Goal: Use online tool/utility: Utilize a website feature to perform a specific function

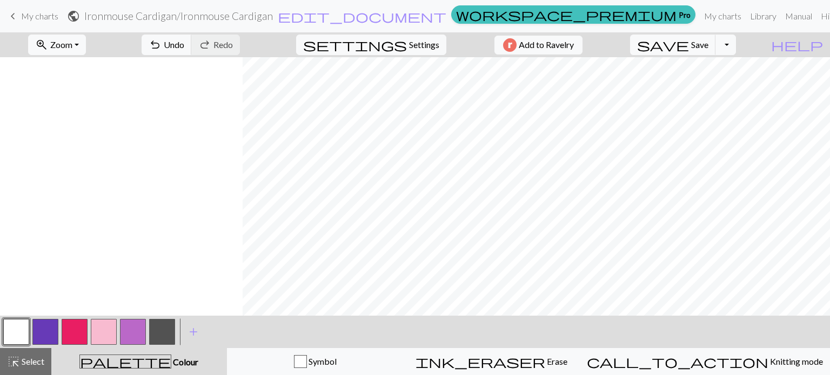
scroll to position [0, 1225]
click at [103, 329] on button "button" at bounding box center [104, 332] width 26 height 26
click at [21, 336] on button "button" at bounding box center [16, 332] width 26 height 26
click at [153, 333] on button "button" at bounding box center [162, 332] width 26 height 26
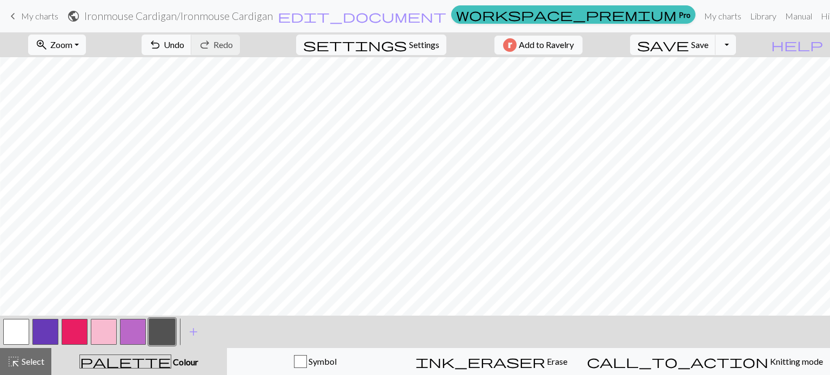
click at [17, 331] on button "button" at bounding box center [16, 332] width 26 height 26
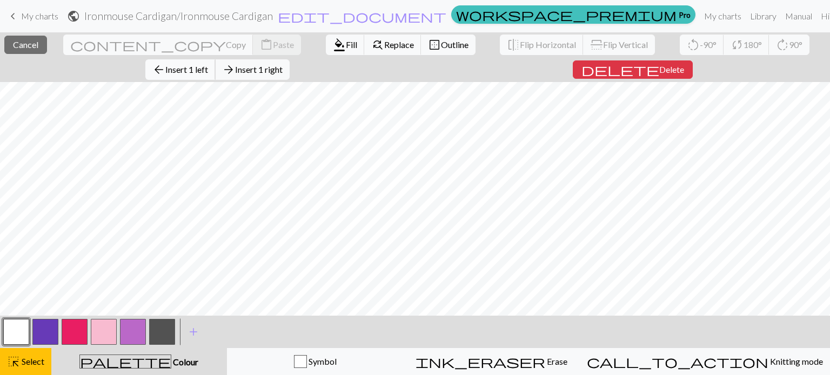
click at [208, 64] on span "Insert 1 left" at bounding box center [186, 69] width 43 height 10
click at [165, 62] on span "arrow_back" at bounding box center [158, 69] width 13 height 15
click at [208, 64] on span "Insert 1 left" at bounding box center [186, 69] width 43 height 10
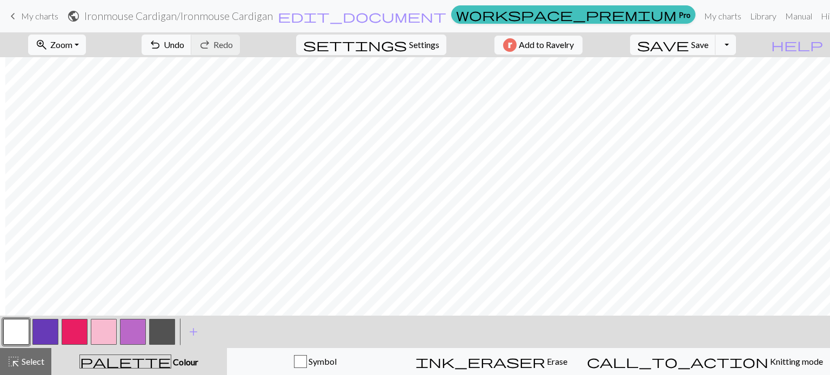
scroll to position [0, 1277]
click at [74, 335] on button "button" at bounding box center [75, 332] width 26 height 26
click at [111, 333] on button "button" at bounding box center [104, 332] width 26 height 26
click at [57, 333] on button "button" at bounding box center [45, 332] width 26 height 26
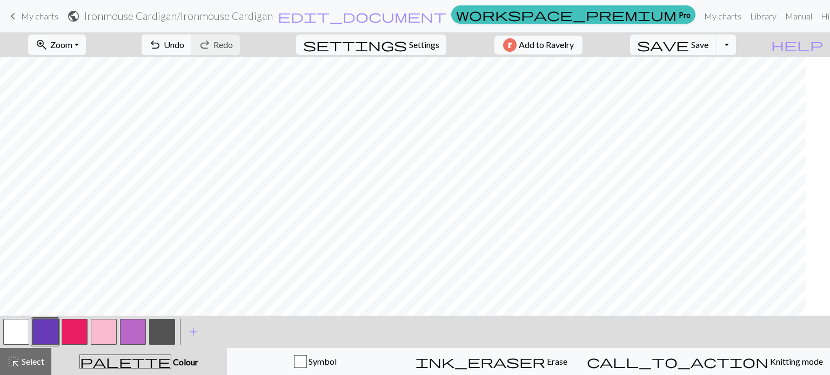
scroll to position [0, 1047]
click at [17, 358] on span "highlight_alt" at bounding box center [13, 361] width 13 height 15
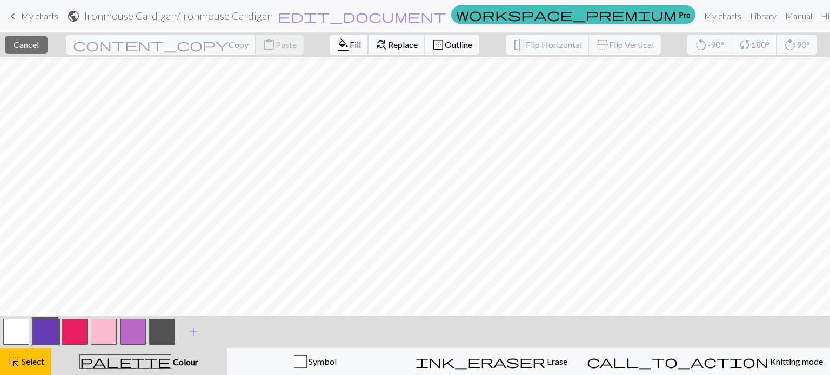
click at [349, 50] on span "Fill" at bounding box center [354, 44] width 11 height 10
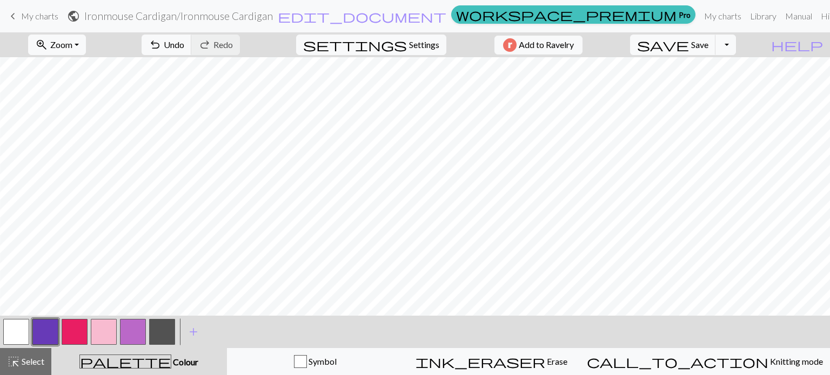
click at [132, 337] on button "button" at bounding box center [133, 332] width 26 height 26
click at [49, 332] on button "button" at bounding box center [45, 332] width 26 height 26
click at [28, 361] on span "Select" at bounding box center [32, 361] width 24 height 10
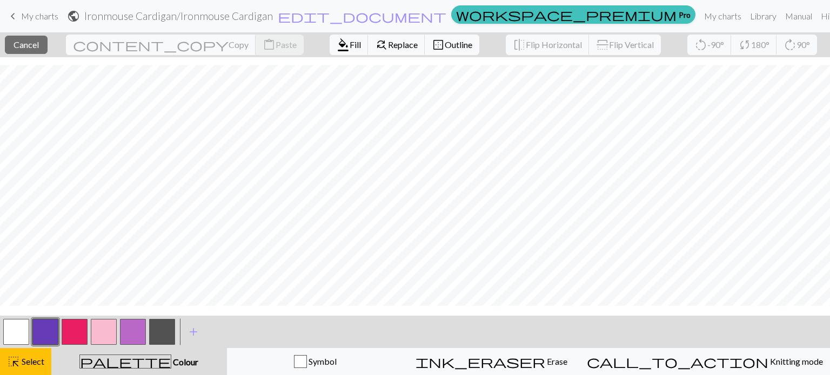
scroll to position [14, 0]
click at [329, 50] on button "format_color_fill Fill" at bounding box center [348, 45] width 39 height 21
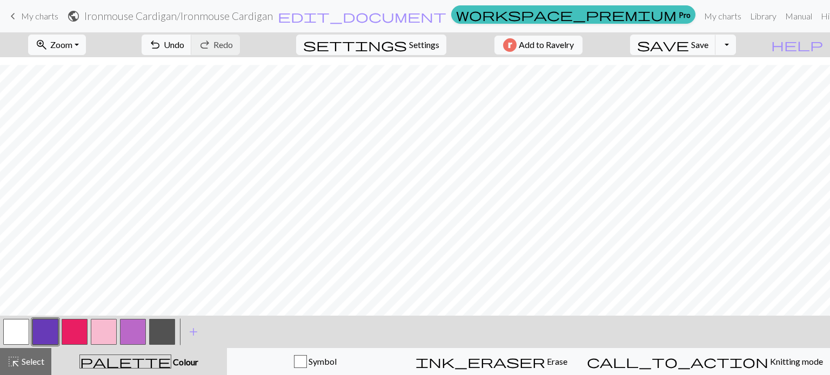
click at [137, 333] on button "button" at bounding box center [133, 332] width 26 height 26
click at [97, 334] on button "button" at bounding box center [104, 332] width 26 height 26
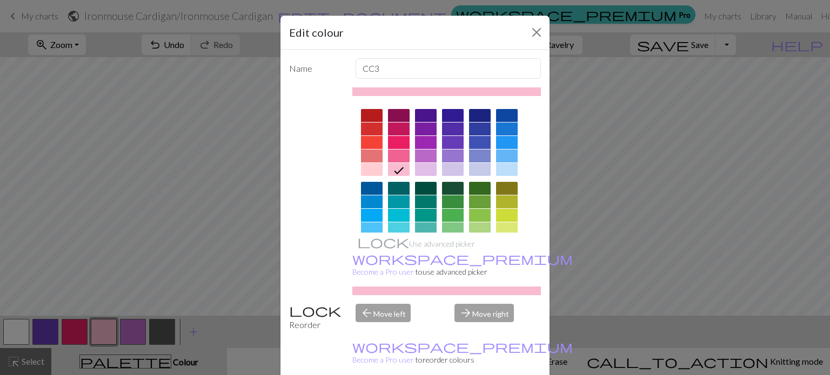
click at [394, 139] on div at bounding box center [399, 142] width 22 height 13
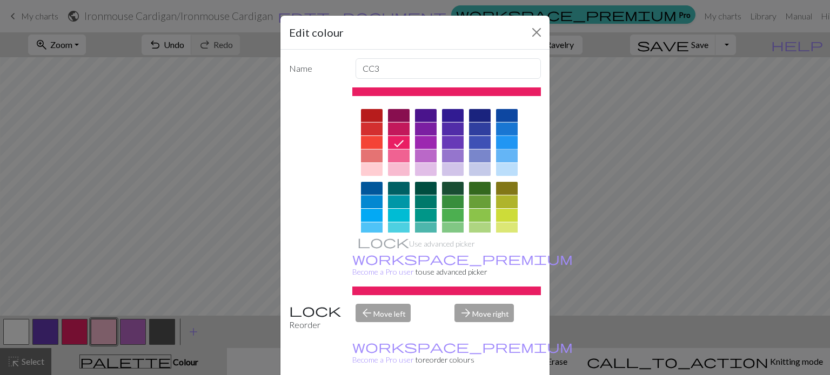
click at [501, 140] on div at bounding box center [507, 142] width 22 height 13
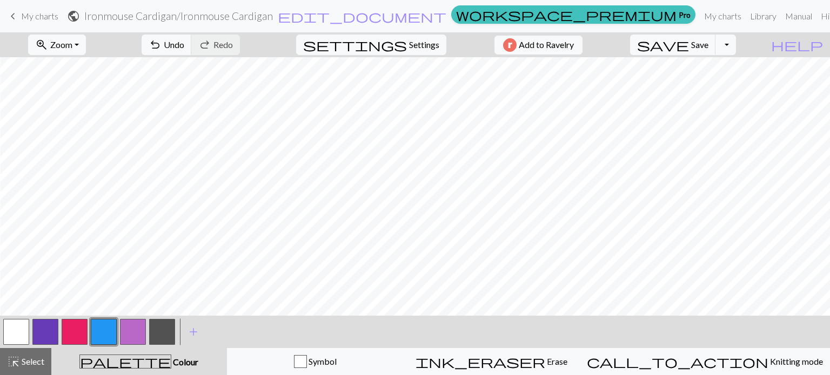
click at [80, 332] on button "button" at bounding box center [75, 332] width 26 height 26
click at [79, 332] on button "button" at bounding box center [75, 332] width 26 height 26
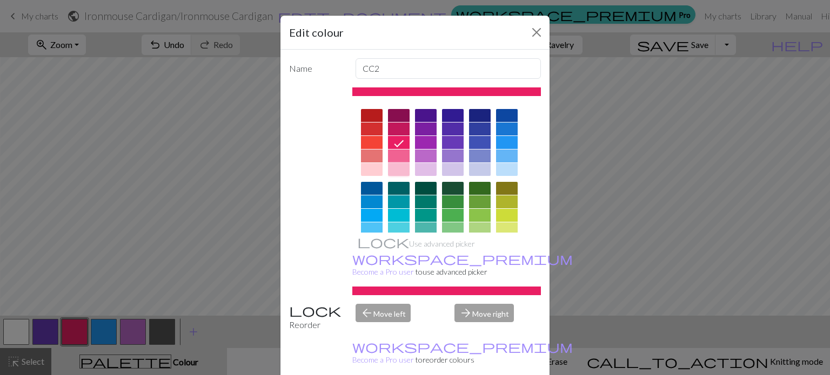
click at [395, 169] on div at bounding box center [399, 169] width 22 height 13
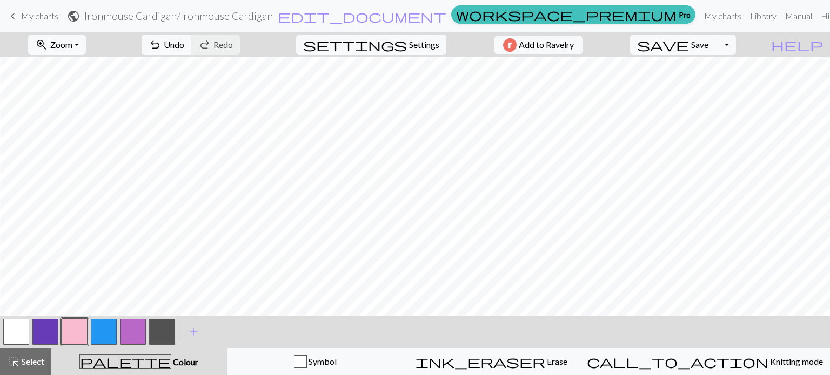
click at [98, 334] on button "button" at bounding box center [104, 332] width 26 height 26
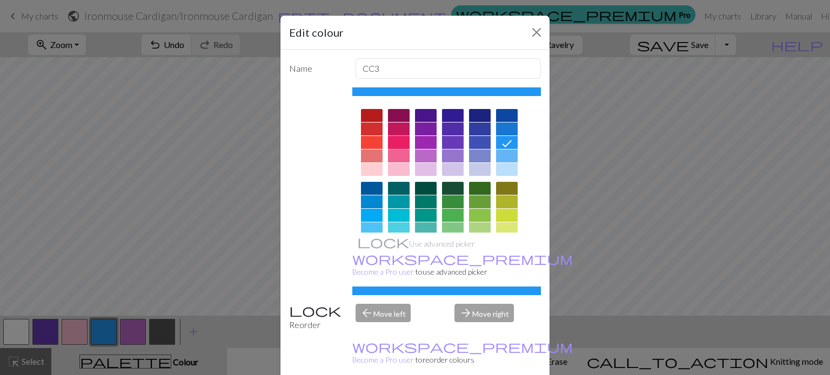
click at [392, 146] on div at bounding box center [399, 142] width 22 height 13
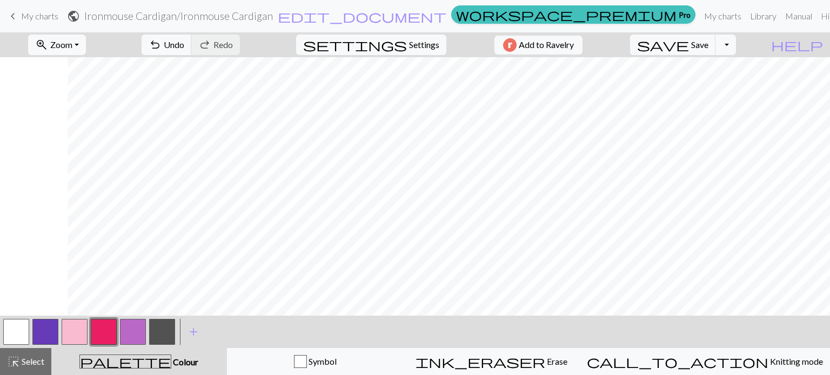
scroll to position [0, 2388]
click at [18, 331] on button "button" at bounding box center [16, 332] width 26 height 26
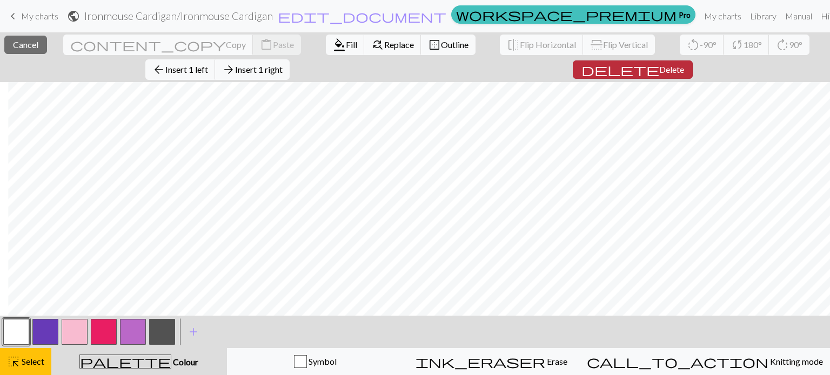
click at [659, 69] on span "Delete" at bounding box center [671, 69] width 25 height 10
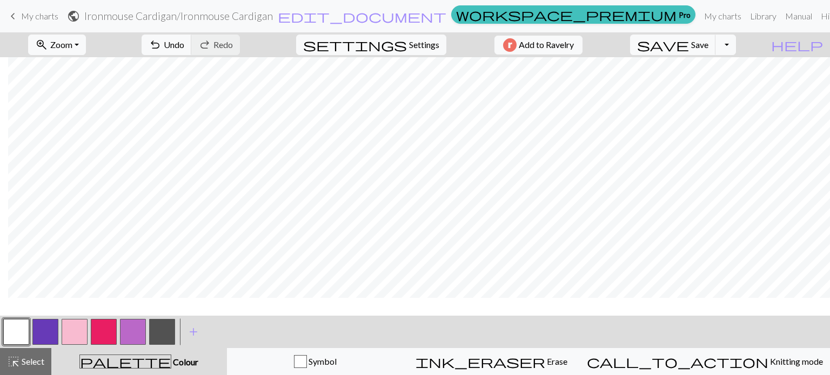
scroll to position [0, 2374]
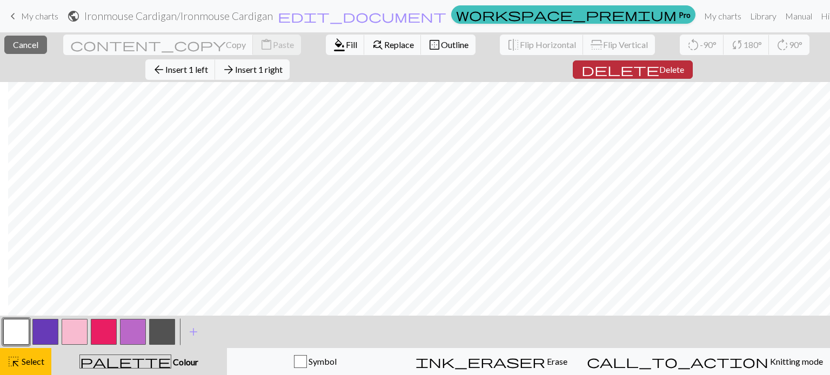
click at [659, 66] on span "Delete" at bounding box center [671, 69] width 25 height 10
click at [659, 69] on span "Delete" at bounding box center [671, 69] width 25 height 10
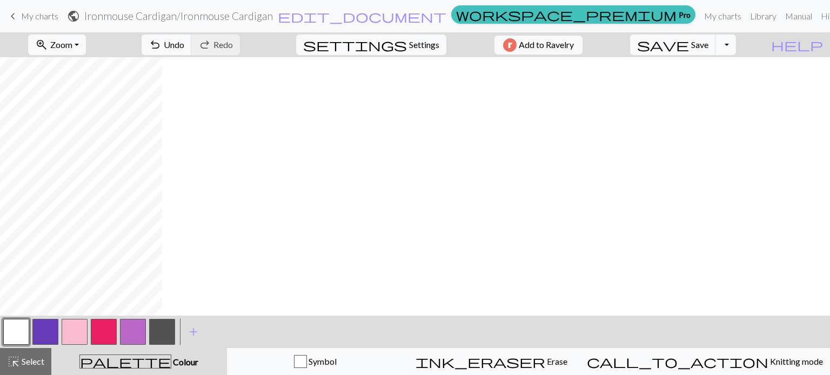
scroll to position [0, 0]
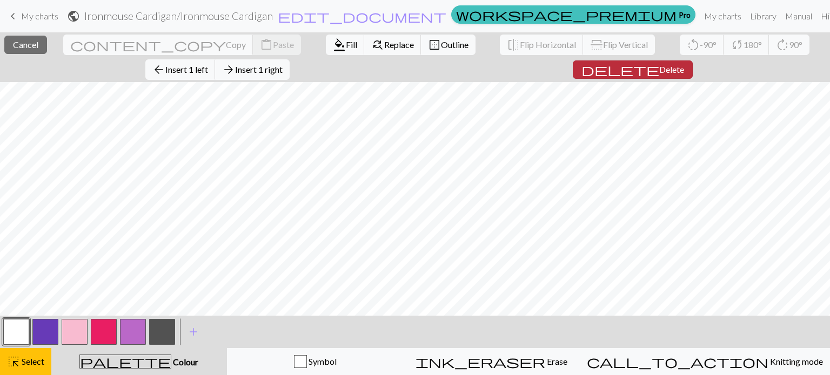
click at [581, 63] on span "delete" at bounding box center [620, 69] width 78 height 15
click at [659, 64] on span "Delete" at bounding box center [671, 69] width 25 height 10
click at [659, 68] on span "Delete" at bounding box center [671, 69] width 25 height 10
click at [659, 71] on span "Delete" at bounding box center [671, 69] width 25 height 10
click at [659, 64] on span "Delete" at bounding box center [671, 69] width 25 height 10
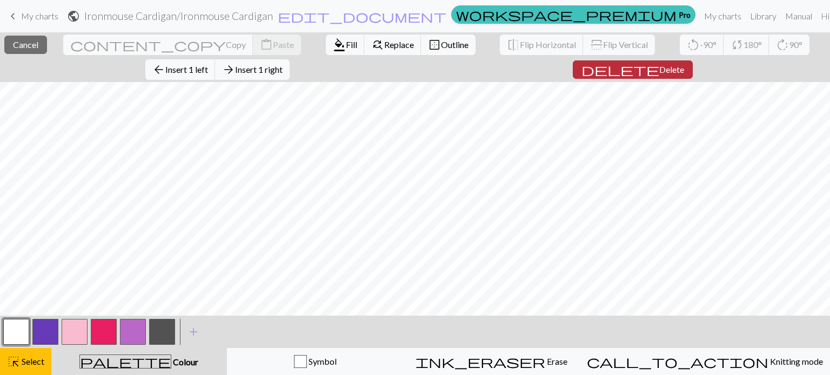
click at [659, 68] on span "Delete" at bounding box center [671, 69] width 25 height 10
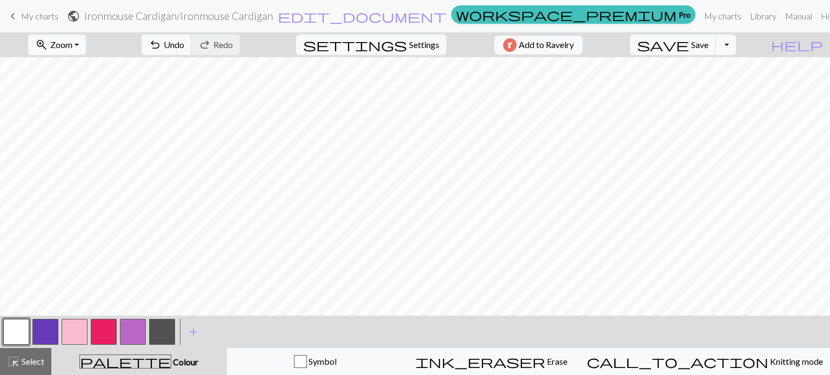
scroll to position [0, 2259]
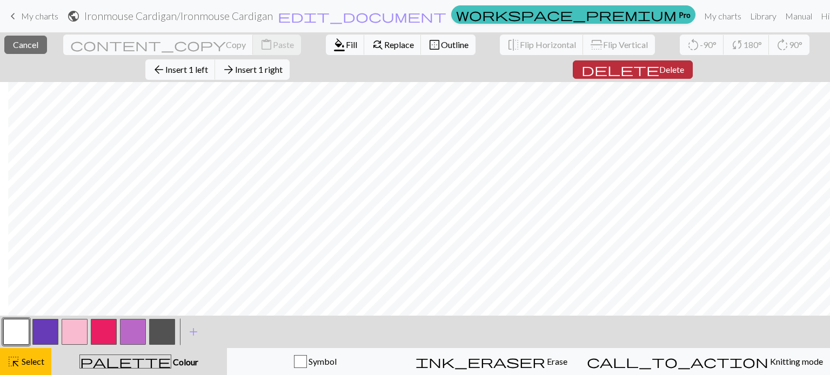
click at [659, 64] on span "Delete" at bounding box center [671, 69] width 25 height 10
click at [581, 67] on span "delete" at bounding box center [620, 69] width 78 height 15
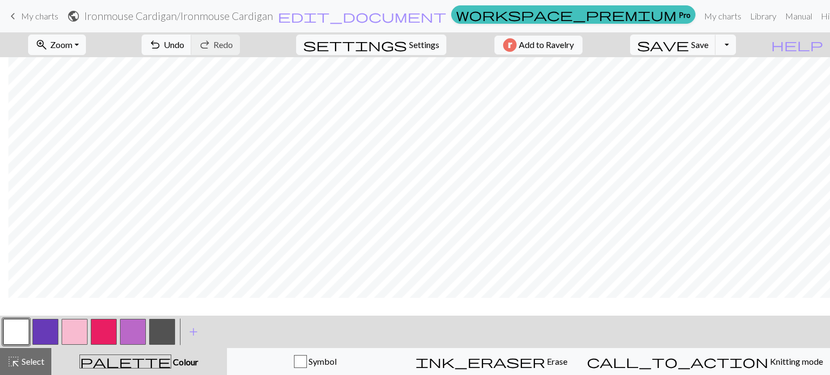
scroll to position [0, 2230]
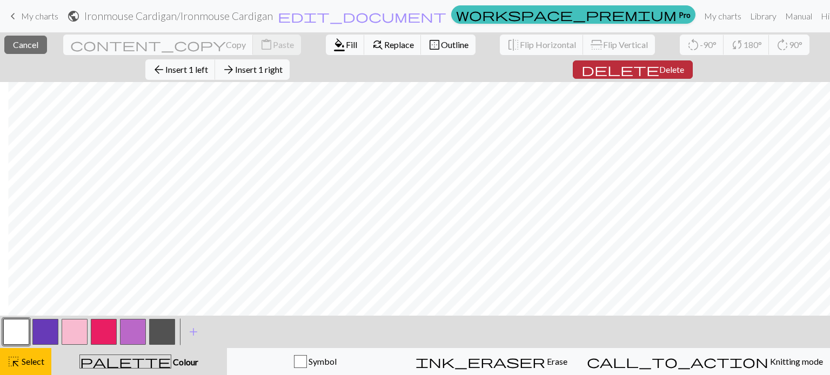
click at [572, 73] on button "delete Delete" at bounding box center [632, 69] width 120 height 18
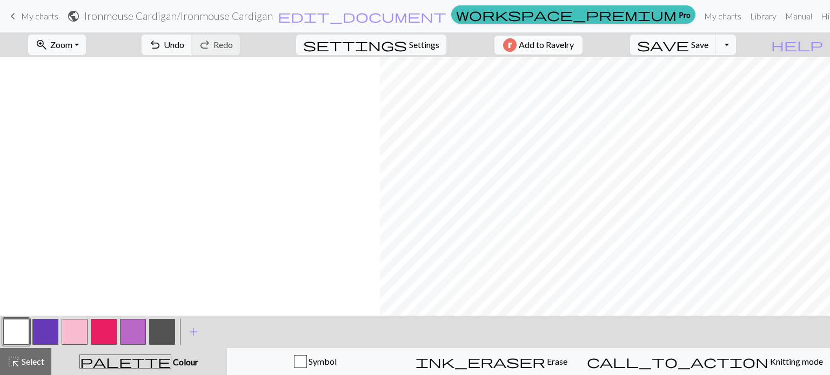
scroll to position [0, 2215]
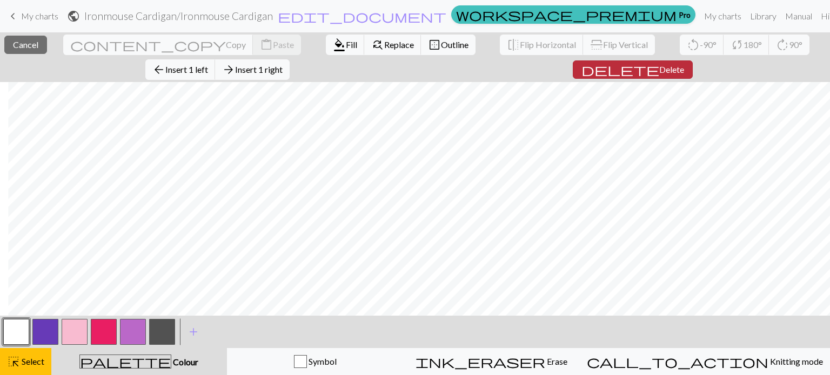
click at [581, 62] on span "delete" at bounding box center [620, 69] width 78 height 15
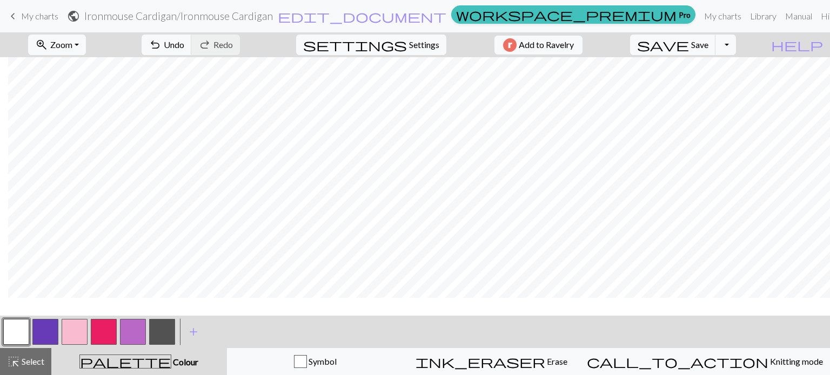
scroll to position [0, 2201]
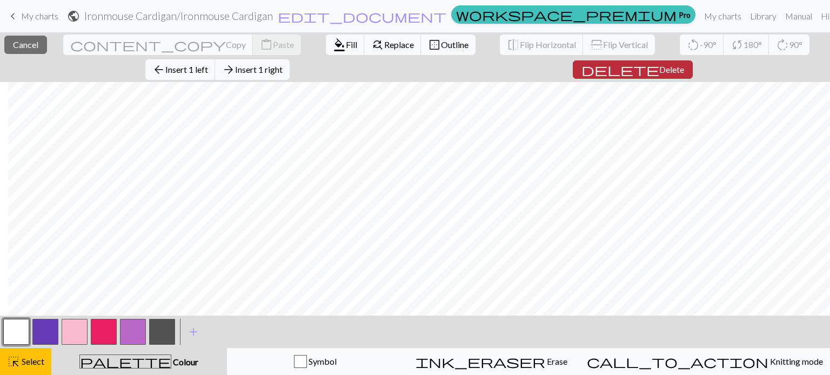
click at [572, 72] on button "delete Delete" at bounding box center [632, 69] width 120 height 18
click at [659, 66] on span "Delete" at bounding box center [671, 69] width 25 height 10
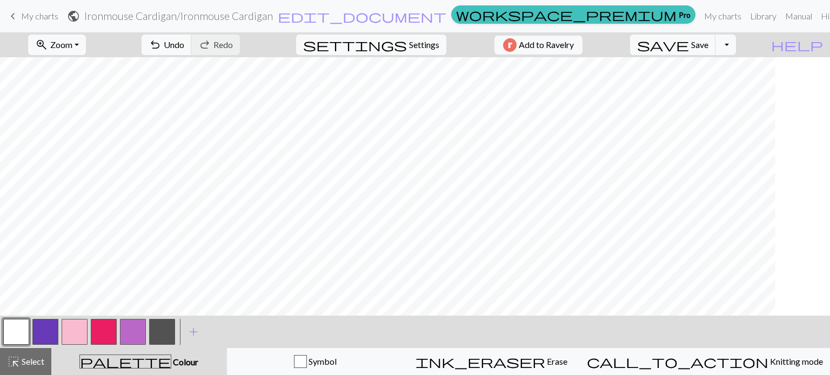
scroll to position [0, 0]
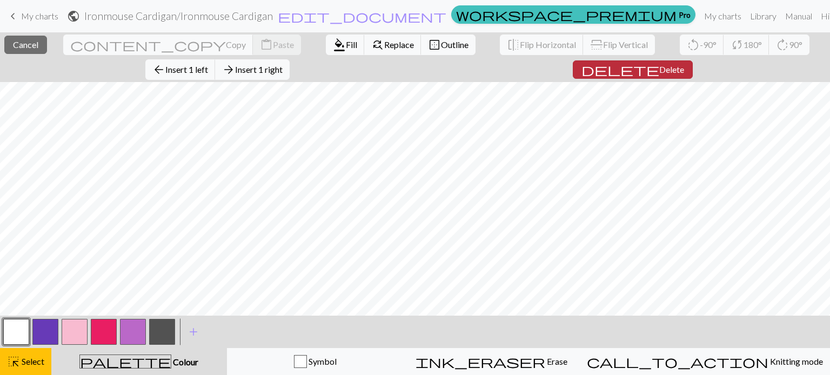
click at [659, 66] on span "Delete" at bounding box center [671, 69] width 25 height 10
click at [659, 71] on span "Delete" at bounding box center [671, 69] width 25 height 10
click at [659, 69] on span "Delete" at bounding box center [671, 69] width 25 height 10
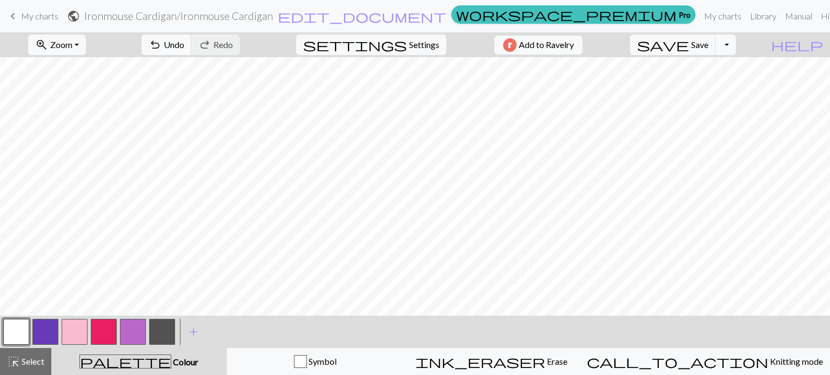
scroll to position [0, 2129]
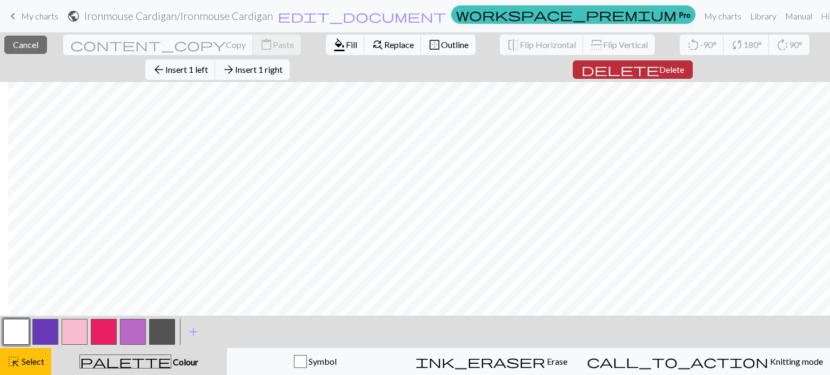
click at [659, 64] on span "Delete" at bounding box center [671, 69] width 25 height 10
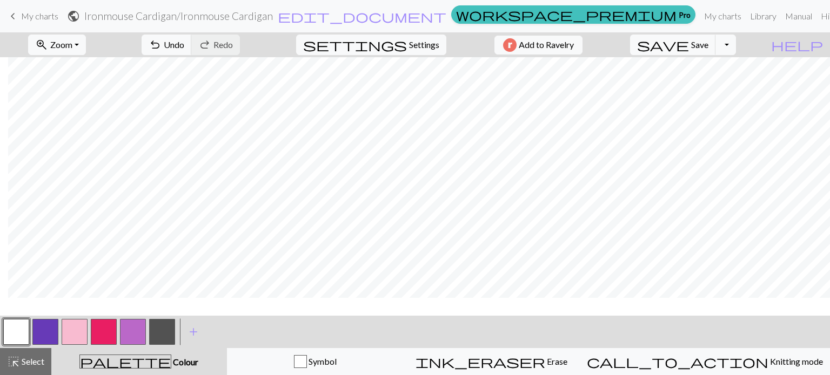
scroll to position [0, 2115]
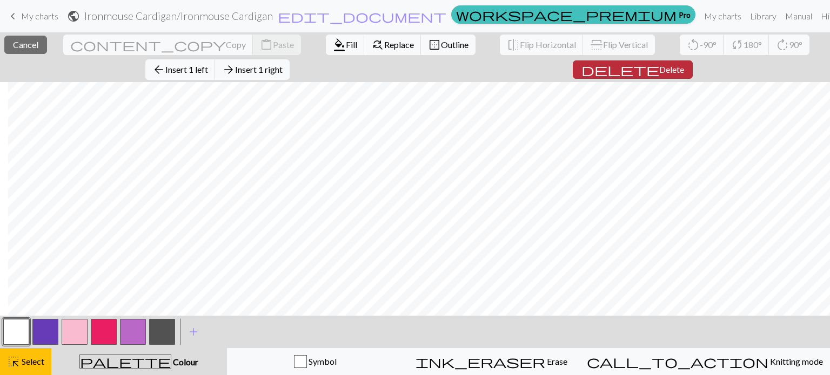
click at [659, 66] on span "Delete" at bounding box center [671, 69] width 25 height 10
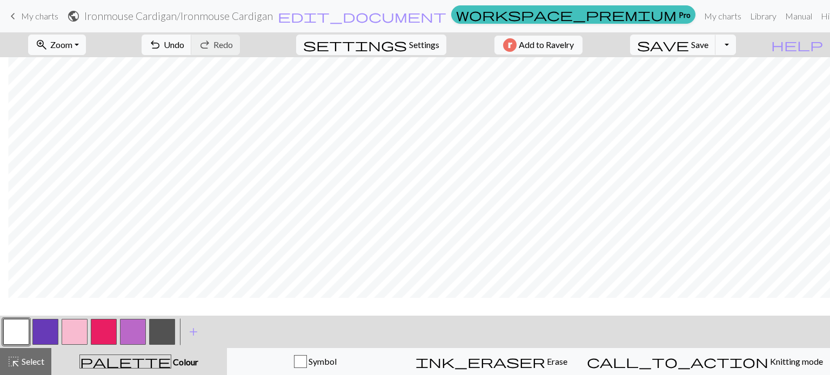
scroll to position [0, 2100]
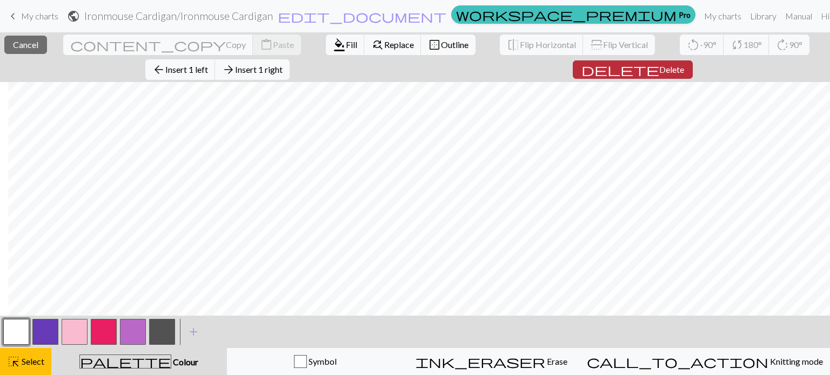
click at [659, 66] on span "Delete" at bounding box center [671, 69] width 25 height 10
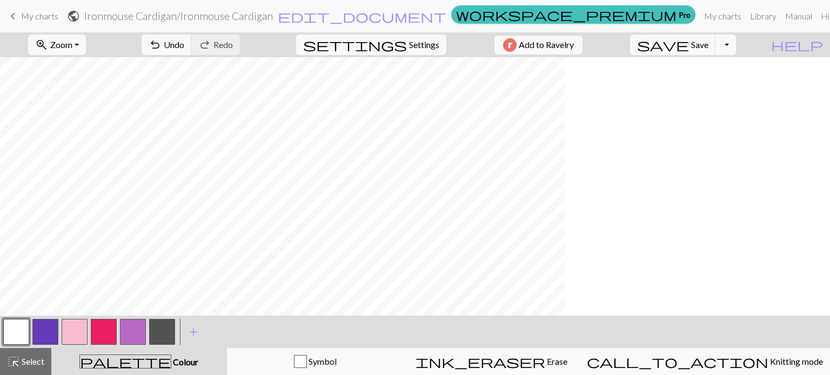
scroll to position [0, 0]
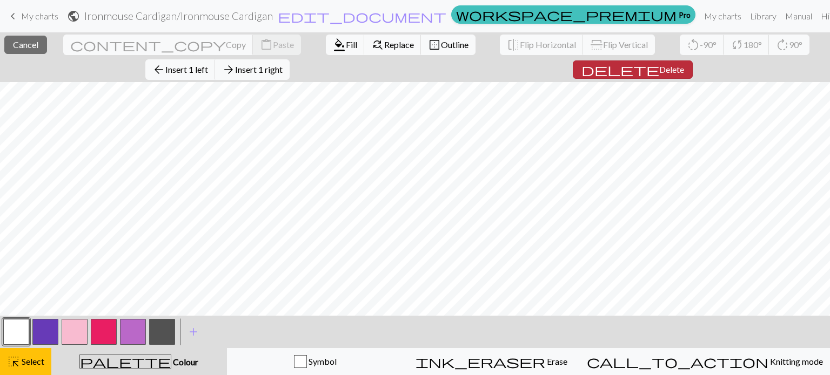
click at [581, 66] on span "delete" at bounding box center [620, 69] width 78 height 15
click at [659, 71] on span "Delete" at bounding box center [671, 69] width 25 height 10
click at [659, 69] on span "Delete" at bounding box center [671, 69] width 25 height 10
click at [659, 67] on span "Delete" at bounding box center [671, 69] width 25 height 10
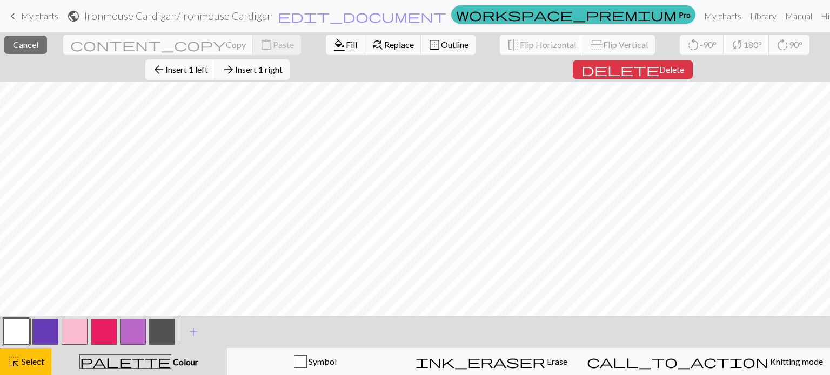
scroll to position [32, 0]
click at [659, 68] on span "Delete" at bounding box center [671, 69] width 25 height 10
click at [659, 71] on span "Delete" at bounding box center [671, 69] width 25 height 10
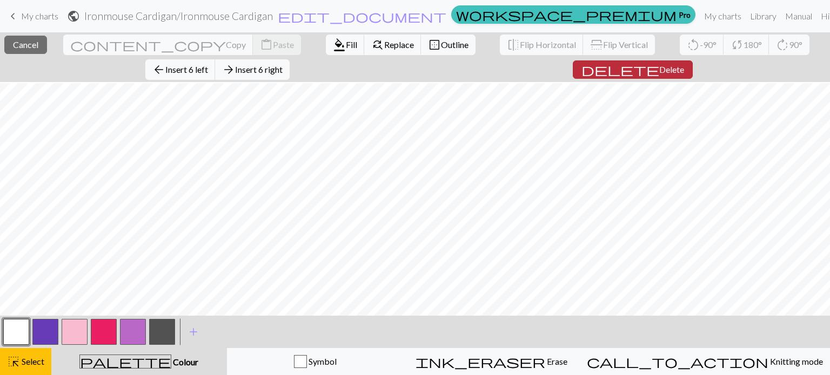
click at [659, 65] on span "Delete" at bounding box center [671, 69] width 25 height 10
click at [659, 64] on span "Delete" at bounding box center [671, 69] width 25 height 10
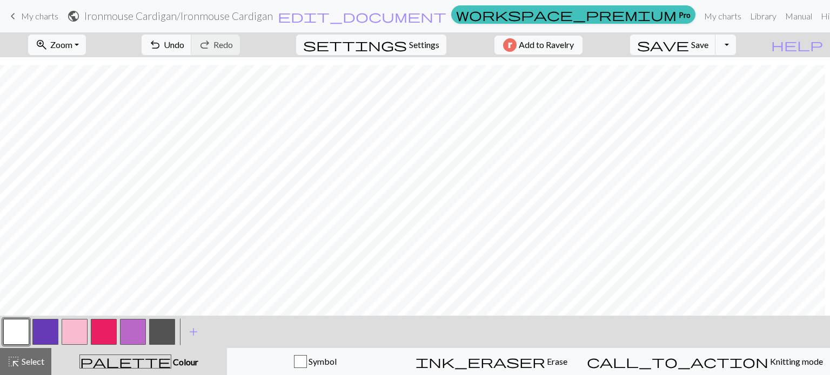
scroll to position [14, 826]
click at [420, 316] on div "< > add Add a colour" at bounding box center [415, 332] width 830 height 32
